Goal: Find specific page/section: Find specific page/section

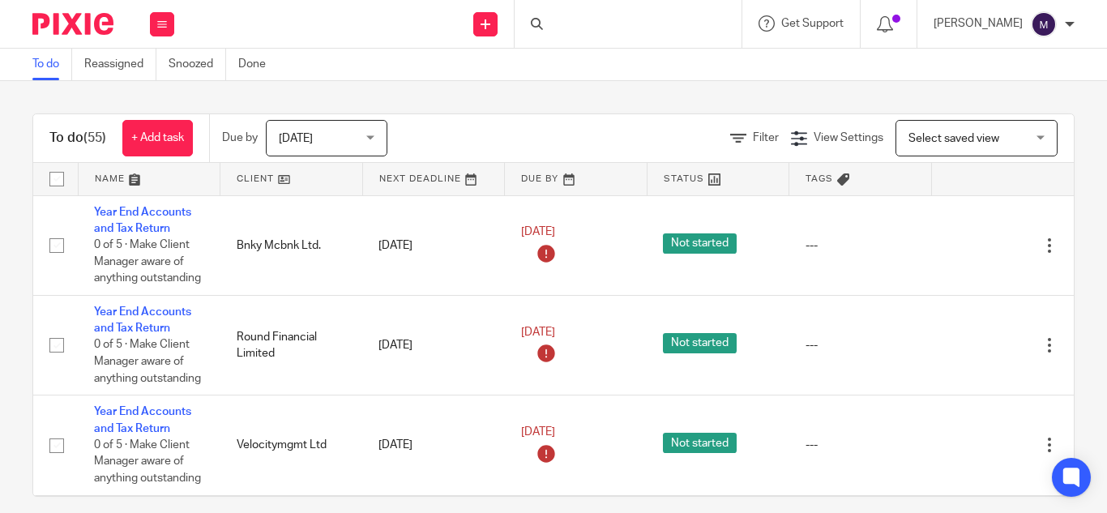
click at [601, 21] on div at bounding box center [628, 24] width 227 height 48
click at [609, 23] on div at bounding box center [628, 24] width 227 height 48
click at [582, 20] on div at bounding box center [628, 24] width 227 height 48
click at [595, 28] on div at bounding box center [628, 24] width 227 height 48
click at [603, 24] on div at bounding box center [628, 24] width 227 height 48
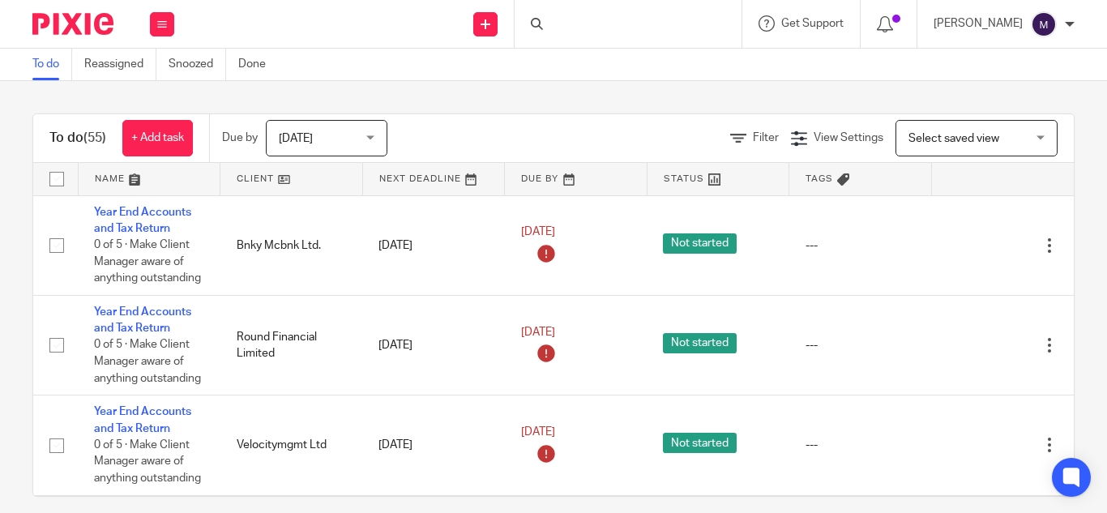
click at [601, 24] on div at bounding box center [628, 24] width 227 height 48
click at [584, 22] on div at bounding box center [628, 24] width 227 height 48
click at [598, 29] on div at bounding box center [628, 24] width 227 height 48
click at [590, 17] on div at bounding box center [628, 24] width 227 height 48
click at [572, 17] on div at bounding box center [628, 24] width 227 height 48
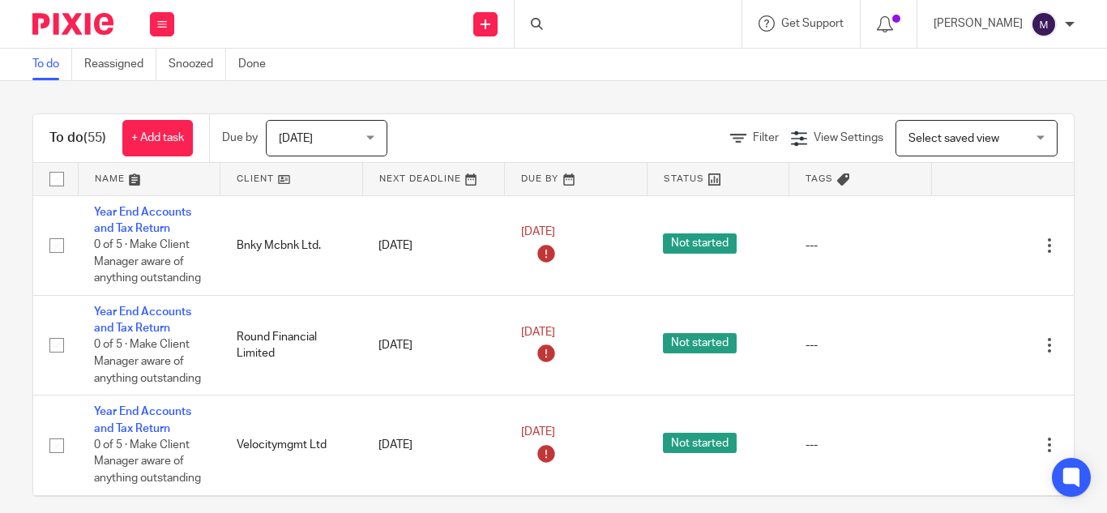
click at [543, 23] on icon at bounding box center [537, 24] width 12 height 12
click at [589, 26] on div at bounding box center [628, 24] width 227 height 48
click at [600, 16] on form at bounding box center [633, 24] width 173 height 20
click at [594, 19] on input "Search" at bounding box center [620, 26] width 146 height 15
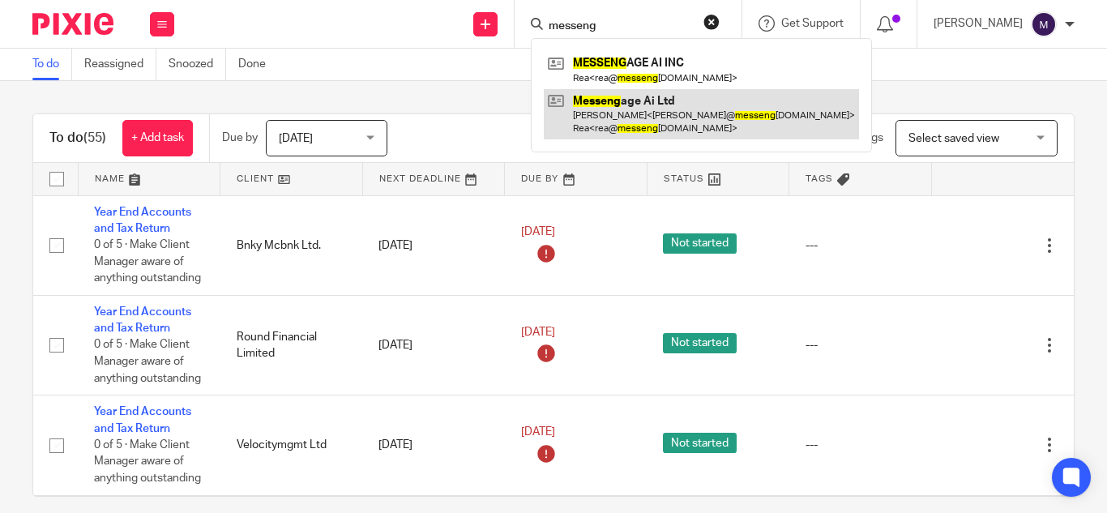
type input "messeng"
click at [674, 135] on link at bounding box center [701, 114] width 315 height 50
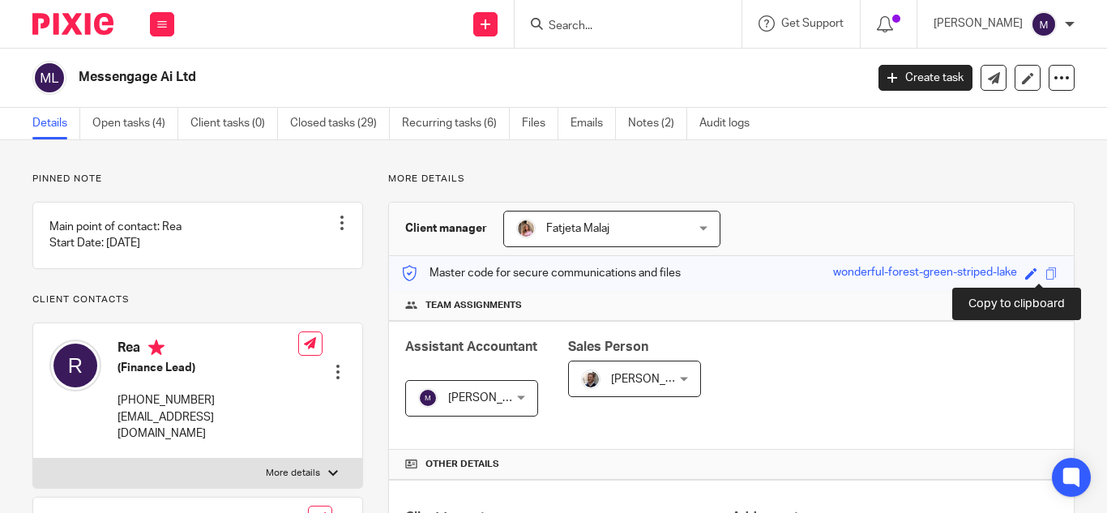
click at [1046, 275] on span at bounding box center [1052, 273] width 12 height 12
click at [1046, 278] on span at bounding box center [1052, 273] width 12 height 12
click at [1026, 277] on div "Save wonderful-forest-green-striped-lake" at bounding box center [937, 273] width 208 height 19
click at [1046, 277] on span at bounding box center [1052, 273] width 12 height 12
click at [1046, 278] on span at bounding box center [1052, 273] width 12 height 12
